Goal: Transaction & Acquisition: Purchase product/service

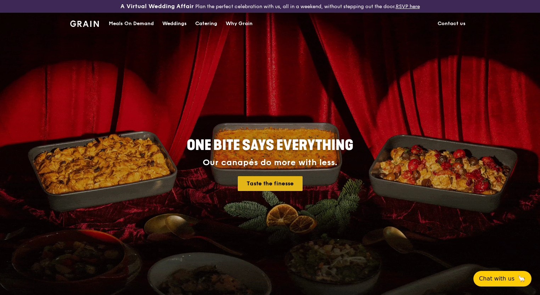
click at [286, 188] on link "Taste the finesse" at bounding box center [270, 183] width 65 height 15
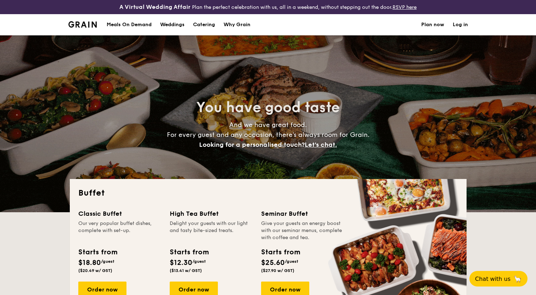
select select
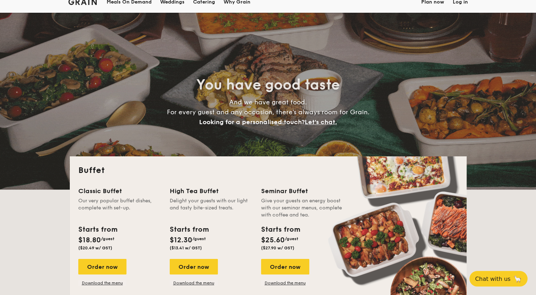
scroll to position [35, 0]
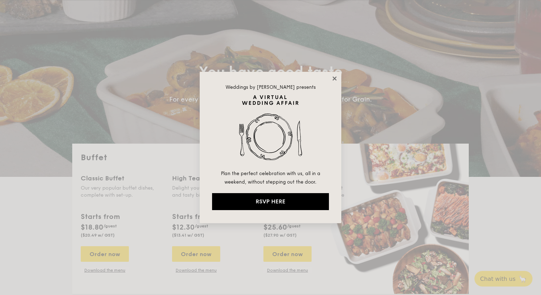
click at [334, 78] on icon at bounding box center [335, 78] width 4 height 4
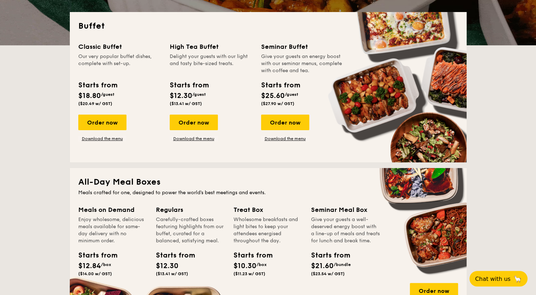
scroll to position [106, 0]
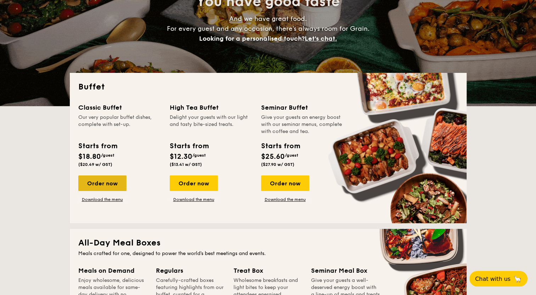
click at [95, 182] on div "Order now" at bounding box center [102, 184] width 48 height 16
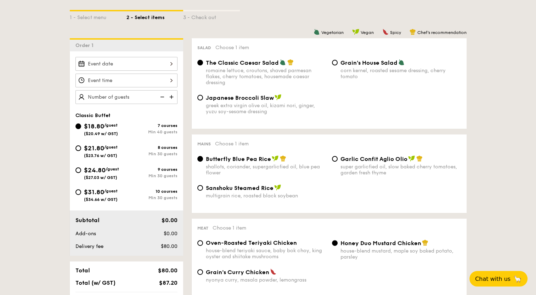
scroll to position [177, 0]
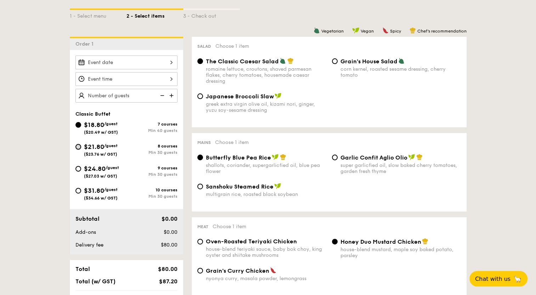
click at [79, 147] on input "$21.80 /guest ($23.76 w/ GST) 8 courses Min 30 guests" at bounding box center [78, 147] width 6 height 6
radio input "true"
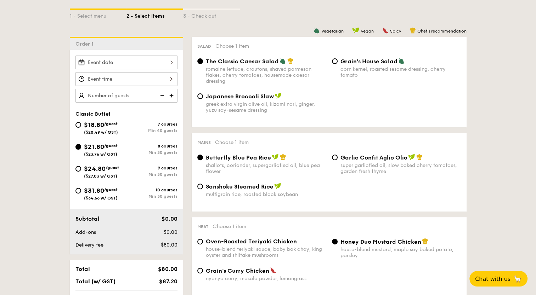
radio input "true"
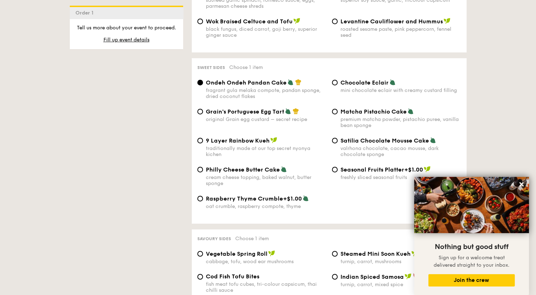
scroll to position [1169, 0]
